Goal: Task Accomplishment & Management: Use online tool/utility

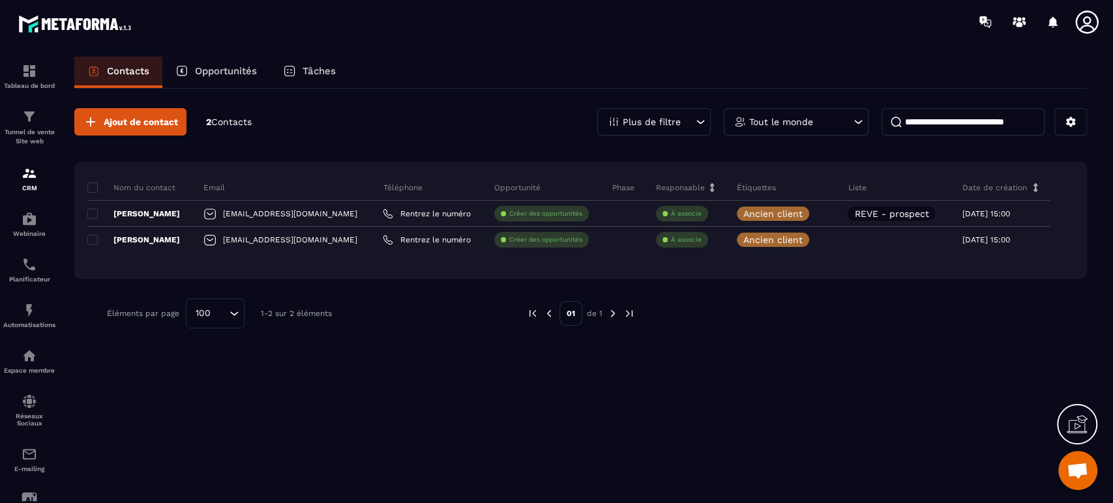
click at [816, 237] on icon at bounding box center [820, 239] width 8 height 8
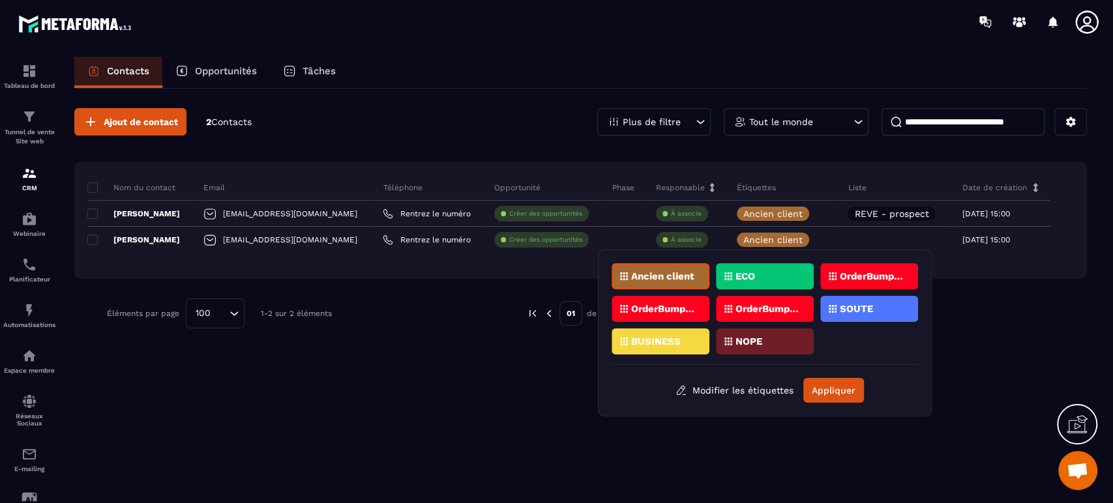
click at [653, 280] on p "Ancien client" at bounding box center [662, 276] width 63 height 9
click at [685, 278] on p "Ancien client" at bounding box center [662, 276] width 63 height 9
click at [850, 304] on p "SOUTE" at bounding box center [856, 308] width 33 height 9
click at [839, 385] on button "Appliquer" at bounding box center [833, 390] width 61 height 25
